Goal: Task Accomplishment & Management: Manage account settings

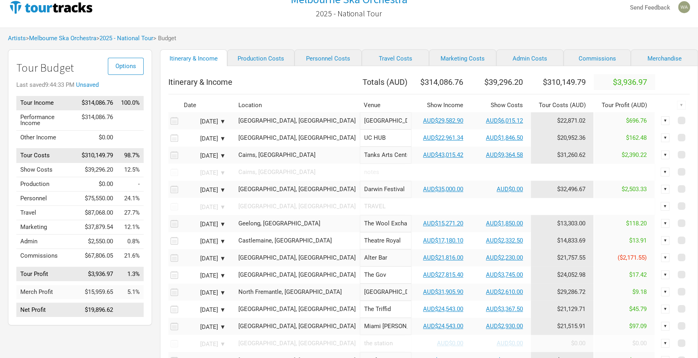
scroll to position [13, 0]
click at [367, 60] on link "Travel Costs" at bounding box center [395, 57] width 67 height 17
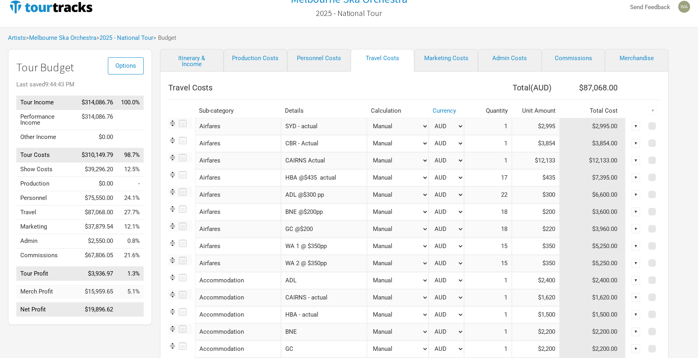
click at [334, 197] on input "ADL @$300 pp" at bounding box center [324, 194] width 86 height 17
click at [637, 263] on div "▼" at bounding box center [635, 263] width 9 height 9
click at [596, 316] on link "Delete" at bounding box center [611, 317] width 49 height 6
click at [306, 248] on input "WA 1 @ $350pp" at bounding box center [324, 246] width 86 height 17
click at [327, 246] on input "WA 1 @ $350pp" at bounding box center [324, 246] width 86 height 17
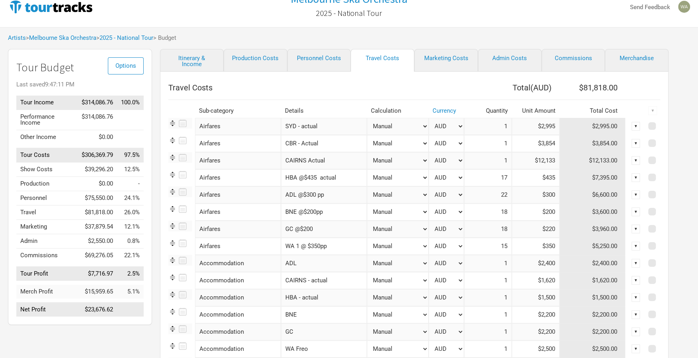
click at [506, 245] on input "15" at bounding box center [488, 246] width 48 height 17
type input "1"
drag, startPoint x: 553, startPoint y: 246, endPoint x: 528, endPoint y: 247, distance: 25.1
click at [528, 247] on input "$350" at bounding box center [536, 246] width 48 height 17
type input "$8,054"
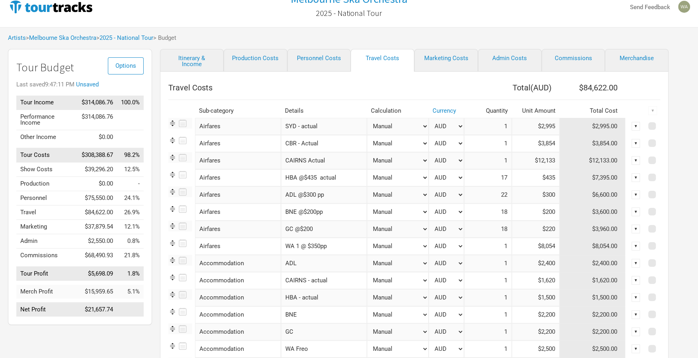
click at [335, 245] on input "WA 1 @ $350pp" at bounding box center [324, 246] width 86 height 17
drag, startPoint x: 335, startPoint y: 245, endPoint x: 294, endPoint y: 246, distance: 41.4
click at [292, 246] on input "WA 1 @ $350pp" at bounding box center [324, 246] width 86 height 17
type input "WA - split with ADL actaul"
drag, startPoint x: 326, startPoint y: 195, endPoint x: 294, endPoint y: 195, distance: 32.2
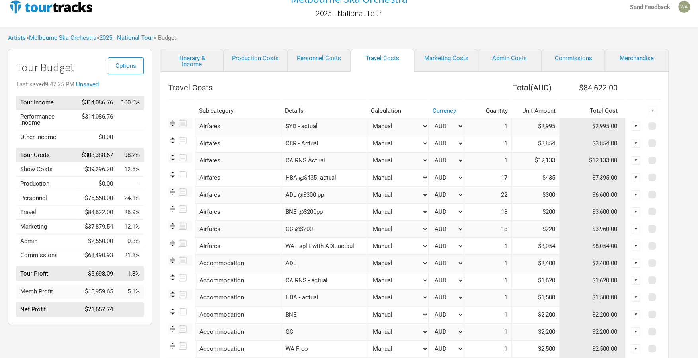
click at [294, 195] on input "ADL @$300 pp" at bounding box center [324, 194] width 86 height 17
type input "ADL split with WA actual"
drag, startPoint x: 505, startPoint y: 196, endPoint x: 475, endPoint y: 196, distance: 30.6
click at [475, 196] on input "22" at bounding box center [488, 194] width 48 height 17
type input "1"
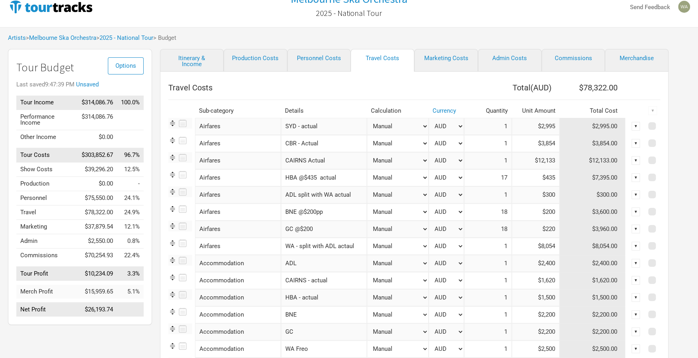
drag, startPoint x: 540, startPoint y: 195, endPoint x: 520, endPoint y: 195, distance: 19.5
click at [520, 195] on input "$300" at bounding box center [536, 194] width 48 height 17
type input "$8,054"
click at [196, 64] on link "Itinerary & Income" at bounding box center [192, 60] width 64 height 23
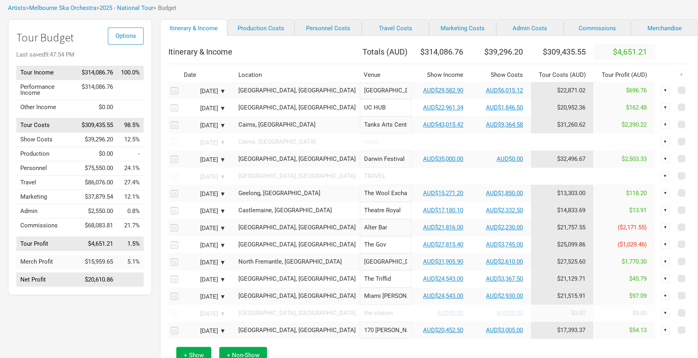
scroll to position [43, 0]
click at [423, 247] on link "AUD$27,815.40" at bounding box center [443, 243] width 40 height 7
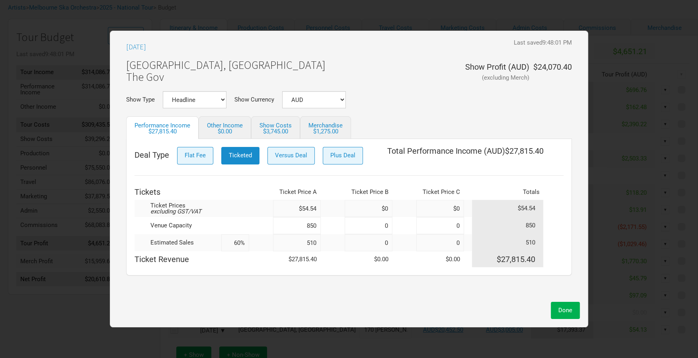
drag, startPoint x: 317, startPoint y: 244, endPoint x: 291, endPoint y: 244, distance: 26.3
click at [291, 244] on input "510" at bounding box center [297, 242] width 48 height 17
type input "520"
type input "61%"
click at [574, 315] on button "Done" at bounding box center [565, 310] width 29 height 17
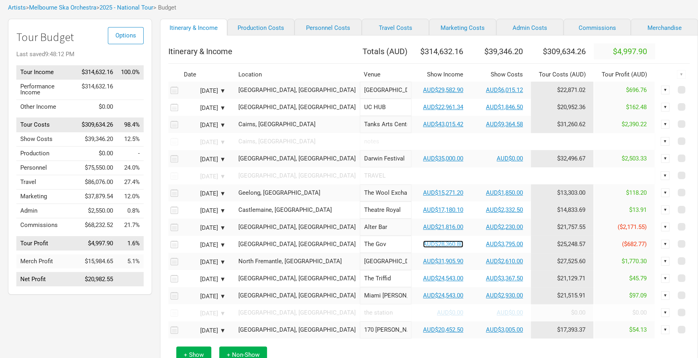
click at [423, 247] on link "AUD$28,360.80" at bounding box center [443, 243] width 40 height 7
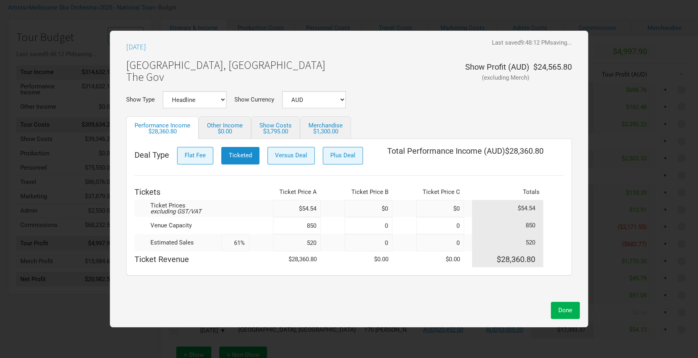
drag, startPoint x: 319, startPoint y: 244, endPoint x: 311, endPoint y: 244, distance: 8.0
click at [311, 244] on input "520" at bounding box center [297, 242] width 48 height 17
type input "530"
type input "62%"
click at [565, 310] on span "Done" at bounding box center [565, 309] width 14 height 7
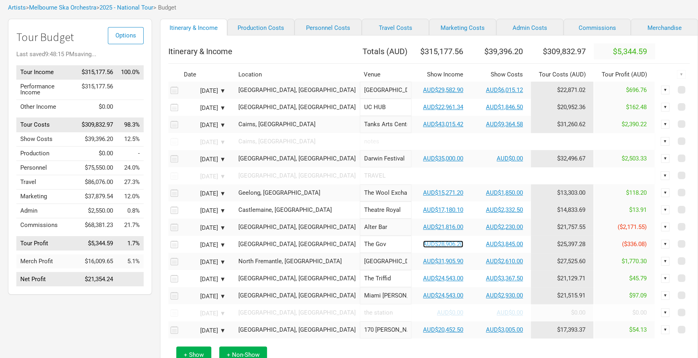
click at [423, 247] on link "AUD$28,906.20" at bounding box center [443, 243] width 40 height 7
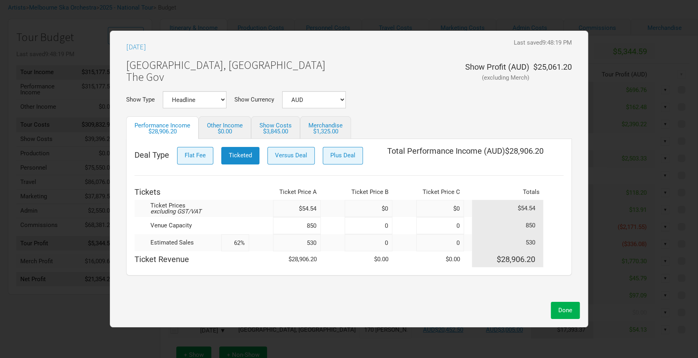
drag, startPoint x: 317, startPoint y: 246, endPoint x: 306, endPoint y: 244, distance: 10.5
click at [307, 244] on input "530" at bounding box center [297, 242] width 48 height 17
type input "550"
type input "65%"
click at [566, 310] on span "Done" at bounding box center [565, 309] width 14 height 7
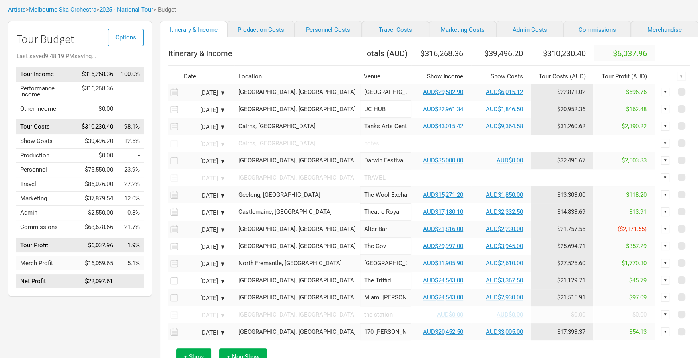
scroll to position [39, 0]
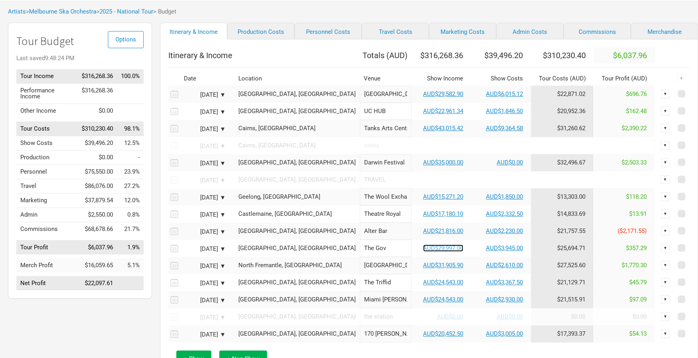
click at [425, 251] on link "AUD$29,997.00" at bounding box center [443, 247] width 40 height 7
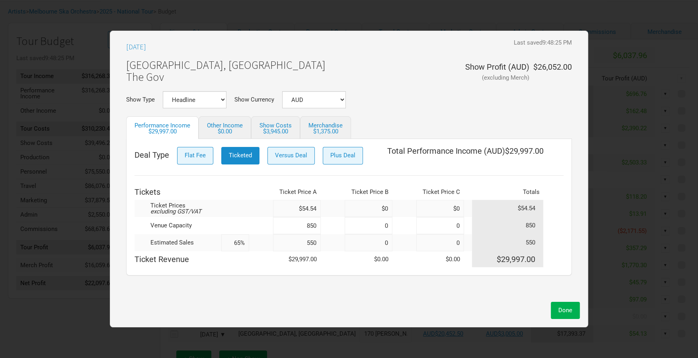
drag, startPoint x: 320, startPoint y: 243, endPoint x: 329, endPoint y: 246, distance: 10.3
click at [320, 243] on input "550" at bounding box center [297, 242] width 48 height 17
type input "545"
type input "64%"
click at [563, 310] on span "Done" at bounding box center [565, 309] width 14 height 7
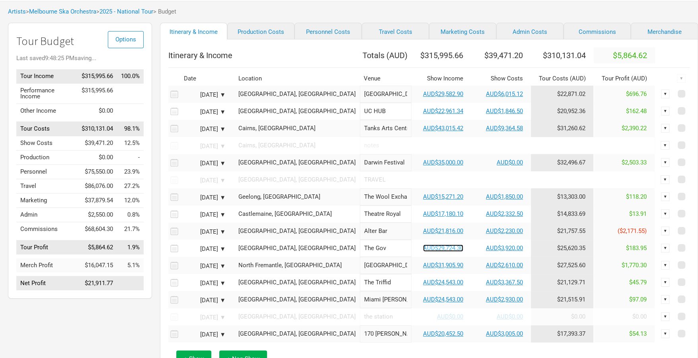
click at [423, 251] on link "AUD$29,724.30" at bounding box center [443, 247] width 40 height 7
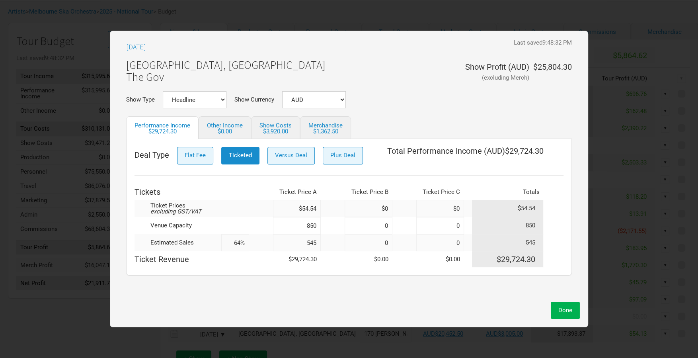
drag, startPoint x: 304, startPoint y: 242, endPoint x: 293, endPoint y: 241, distance: 10.8
click at [293, 242] on input "545" at bounding box center [297, 242] width 48 height 17
type input "540"
click at [557, 308] on button "Done" at bounding box center [565, 310] width 29 height 17
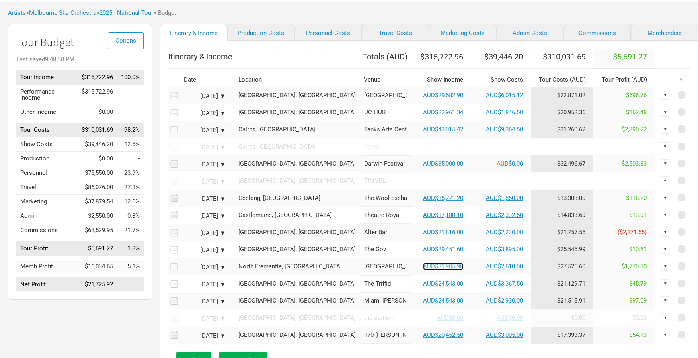
click at [423, 270] on link "AUD$31,905.90" at bounding box center [443, 266] width 40 height 7
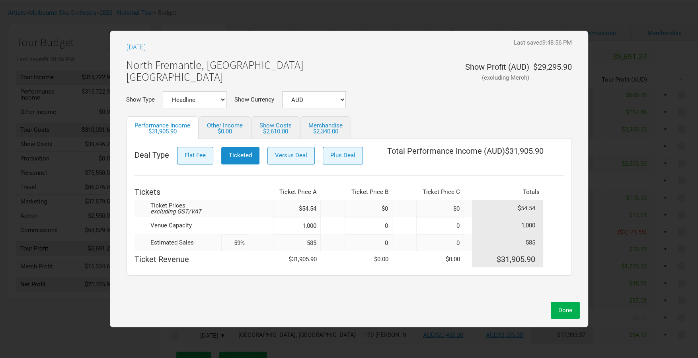
drag, startPoint x: 317, startPoint y: 243, endPoint x: 276, endPoint y: 242, distance: 40.6
click at [276, 242] on input "585" at bounding box center [297, 242] width 48 height 17
type input "550"
type input "55%"
click at [564, 311] on span "Done" at bounding box center [565, 309] width 14 height 7
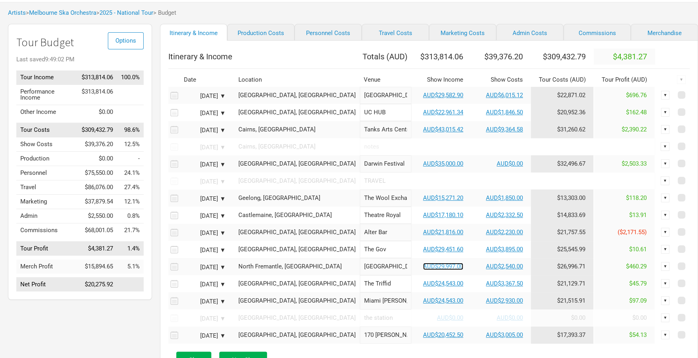
click at [423, 270] on link "AUD$29,997.00" at bounding box center [443, 266] width 40 height 7
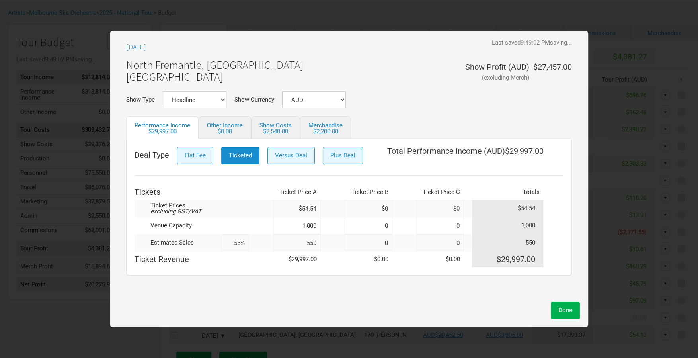
drag, startPoint x: 320, startPoint y: 243, endPoint x: 274, endPoint y: 242, distance: 45.4
click at [274, 242] on input "550" at bounding box center [297, 242] width 48 height 17
type input "530"
type input "53%"
type input "530"
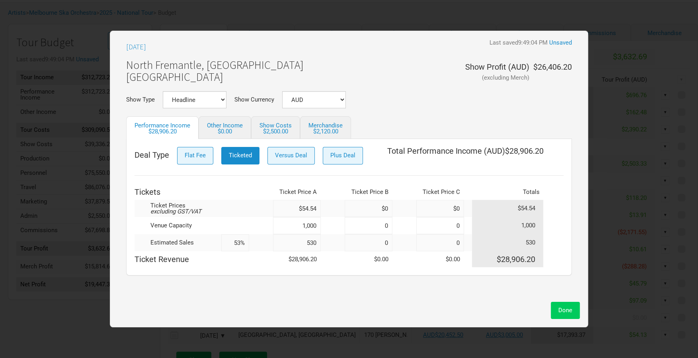
click at [553, 306] on button "Done" at bounding box center [565, 310] width 29 height 17
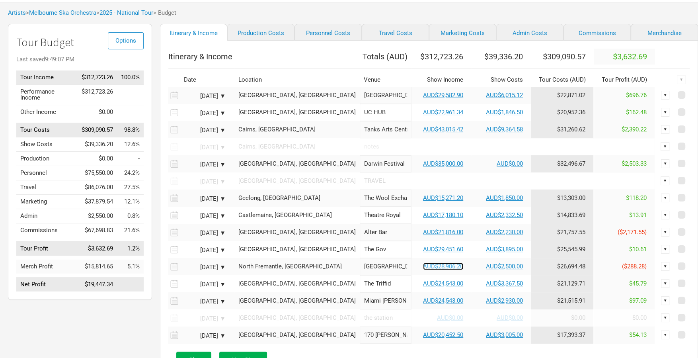
click at [423, 270] on link "AUD$28,906.20" at bounding box center [443, 266] width 40 height 7
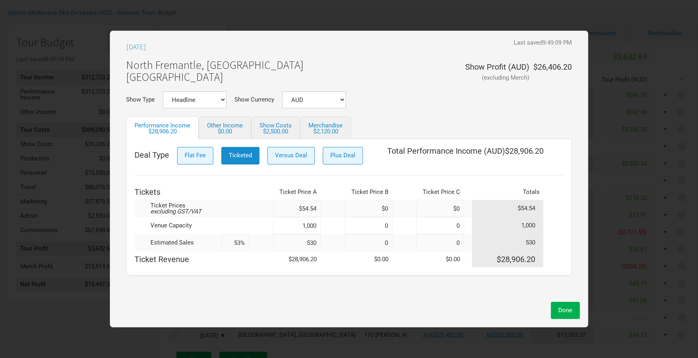
drag, startPoint x: 318, startPoint y: 244, endPoint x: 266, endPoint y: 243, distance: 51.7
click at [266, 243] on tr "Estimated Sales 53% 530 0 0 530" at bounding box center [348, 242] width 429 height 17
type input "540"
type input "54%"
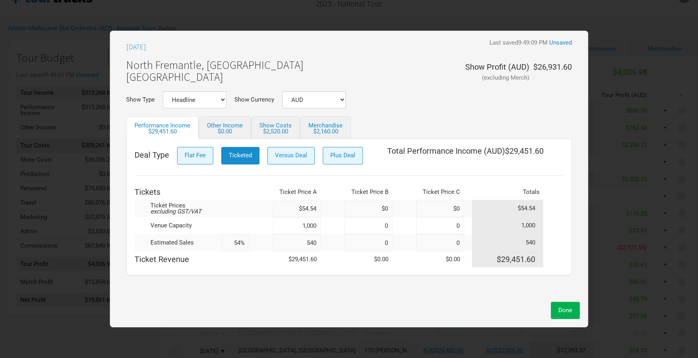
scroll to position [0, 0]
click at [567, 308] on span "Done" at bounding box center [565, 309] width 14 height 7
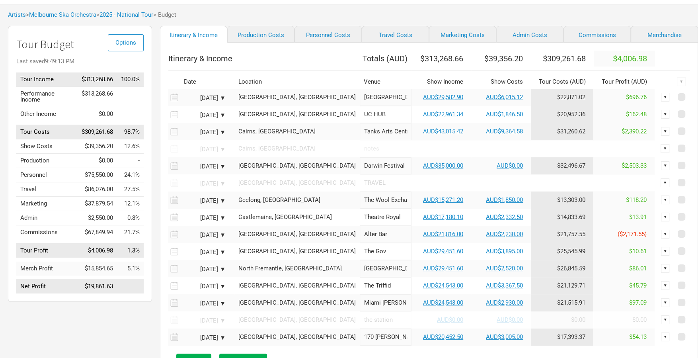
scroll to position [36, 0]
